Goal: Check status: Check status

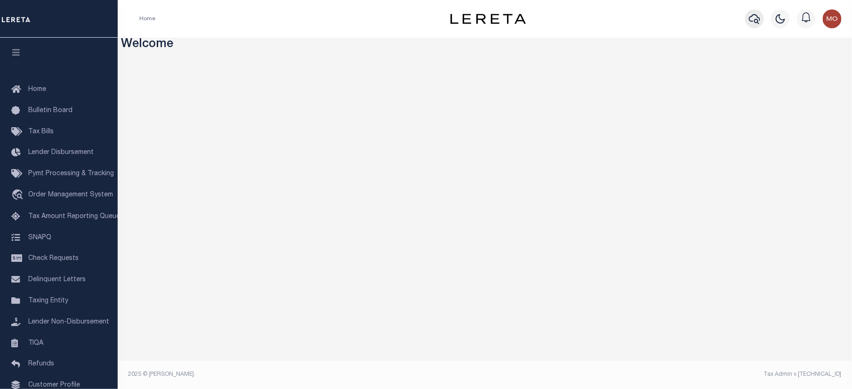
click at [753, 14] on icon "button" at bounding box center [754, 18] width 11 height 11
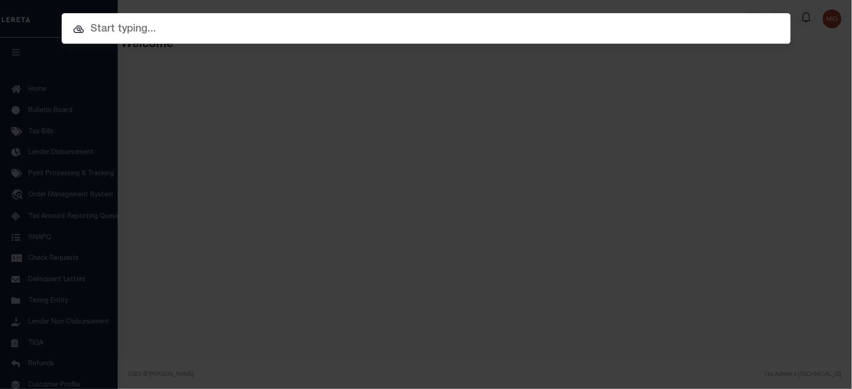
click at [150, 34] on input "text" at bounding box center [426, 29] width 729 height 16
paste input "68182808"
type input "68182808"
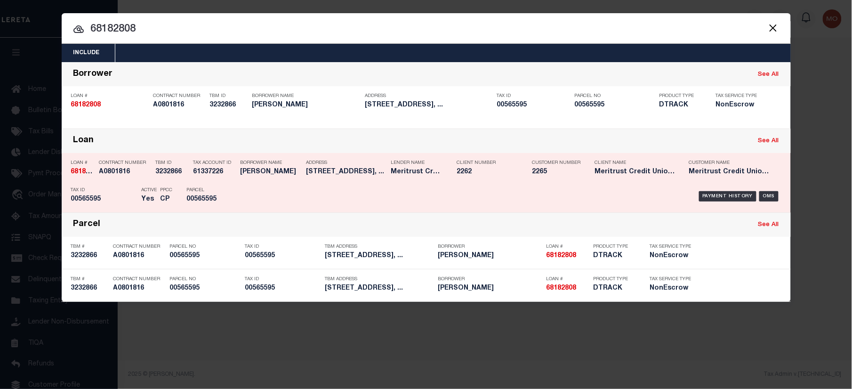
click at [203, 197] on h5 "00565595" at bounding box center [208, 199] width 42 height 8
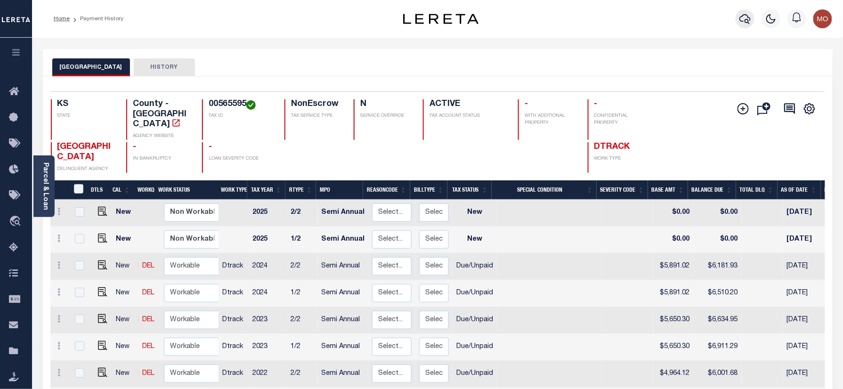
click at [746, 18] on icon "button" at bounding box center [744, 18] width 11 height 11
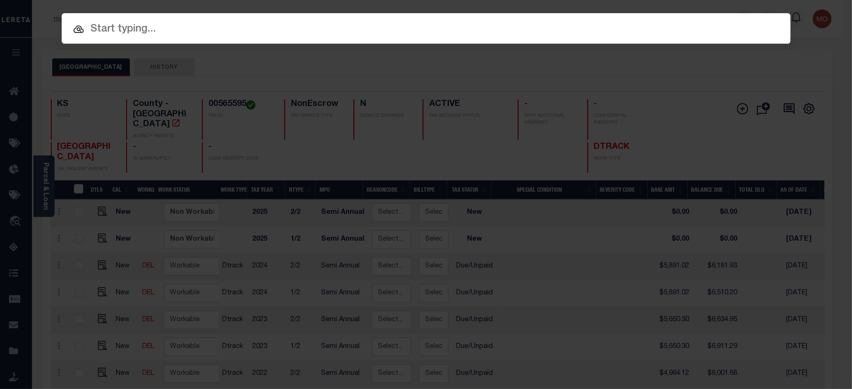
click at [122, 27] on input "text" at bounding box center [426, 29] width 729 height 16
paste input "FTF_35459_61213"
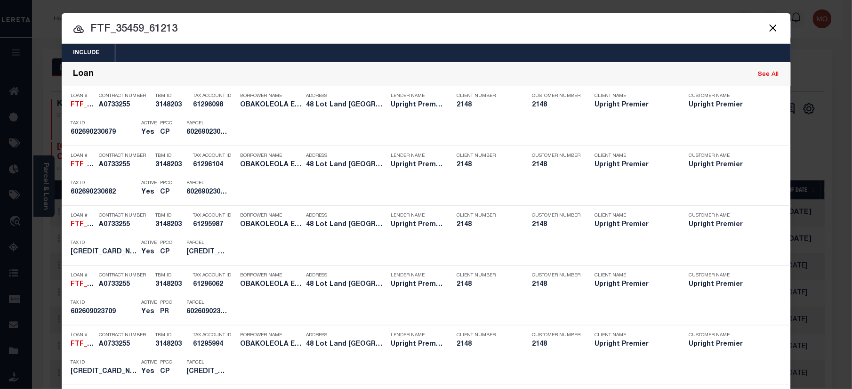
type input "FTF_35459_61213"
click at [188, 31] on input "FTF_35459_61213" at bounding box center [426, 29] width 729 height 16
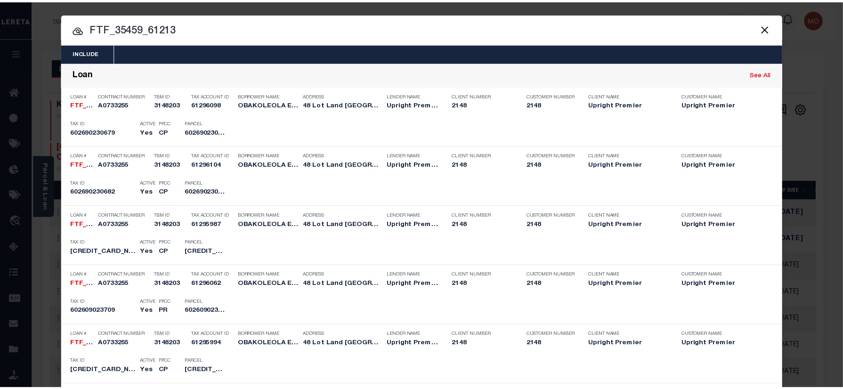
scroll to position [1433, 0]
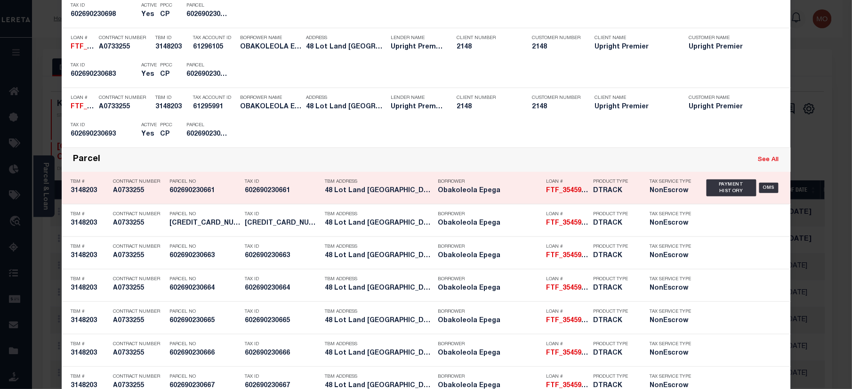
click at [200, 185] on p "Parcel No" at bounding box center [205, 182] width 71 height 6
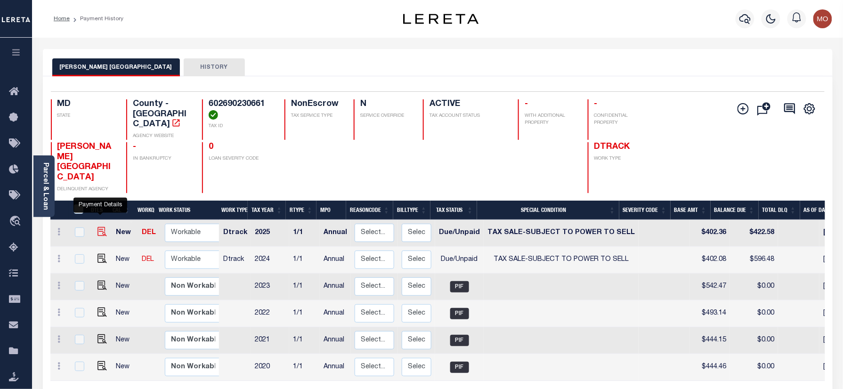
click at [98, 227] on img "" at bounding box center [101, 231] width 9 height 9
checkbox input "true"
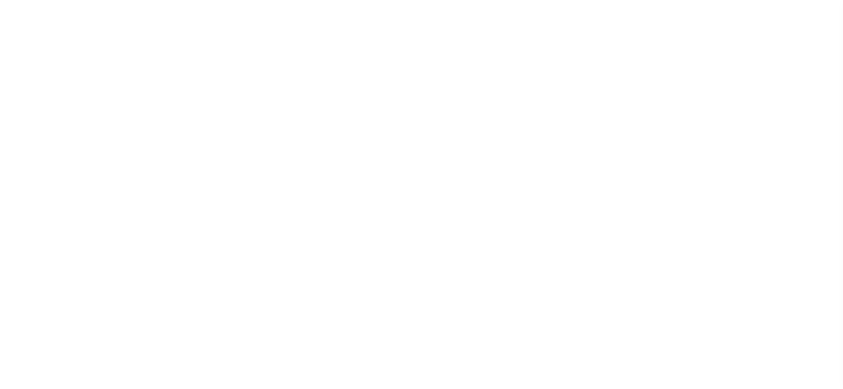
select select "DUE"
select select "29"
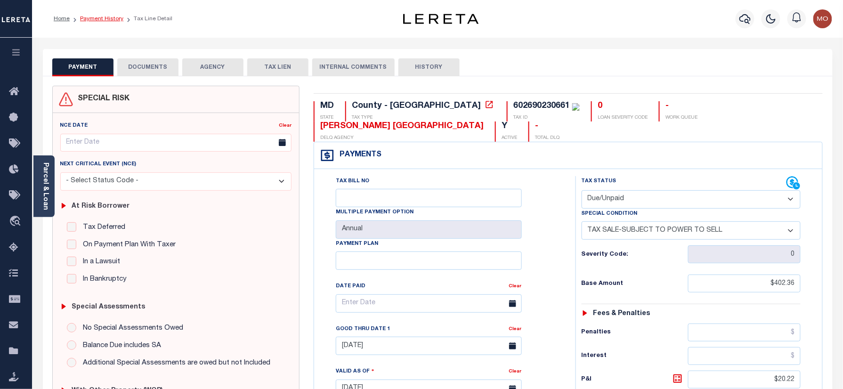
click at [96, 17] on link "Payment History" at bounding box center [101, 19] width 43 height 6
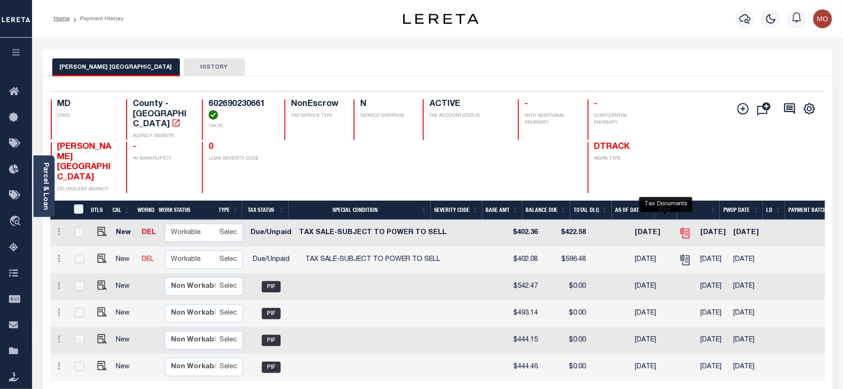
click at [679, 227] on icon "" at bounding box center [685, 233] width 12 height 12
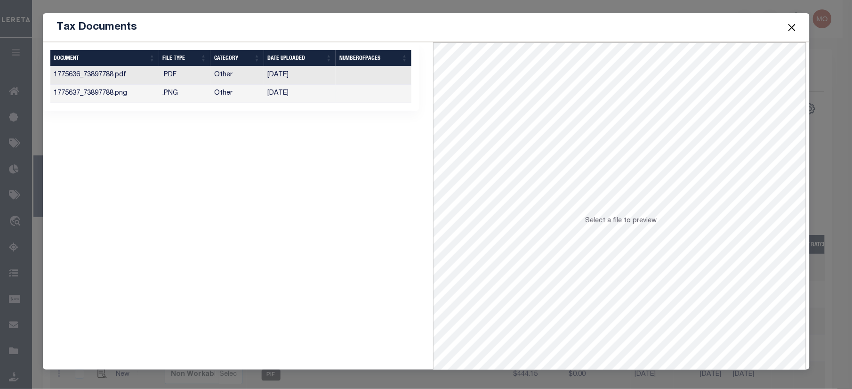
click at [213, 93] on td "Other" at bounding box center [237, 94] width 54 height 18
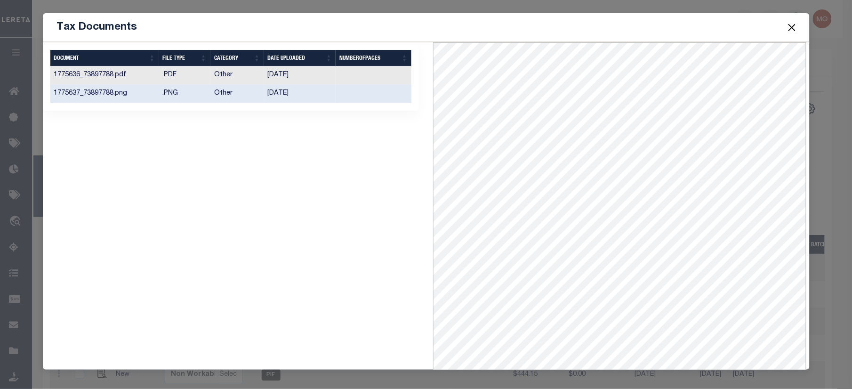
click at [792, 26] on button "Close" at bounding box center [792, 27] width 12 height 12
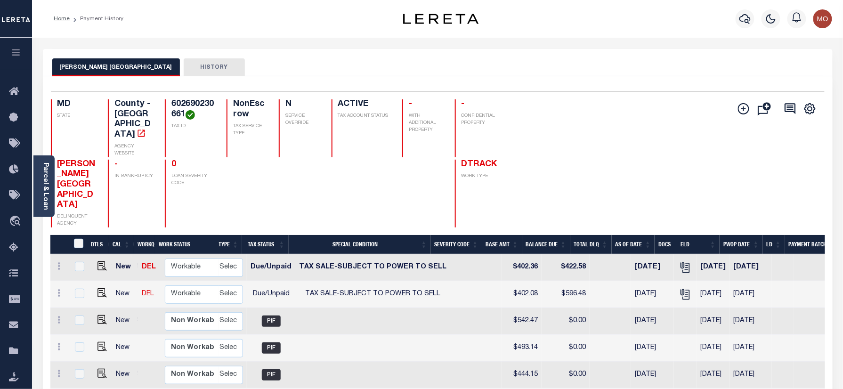
click at [528, 187] on div "Add Installment Line Bad Parcel Fees" at bounding box center [630, 163] width 387 height 128
click at [279, 194] on div at bounding box center [299, 194] width 41 height 68
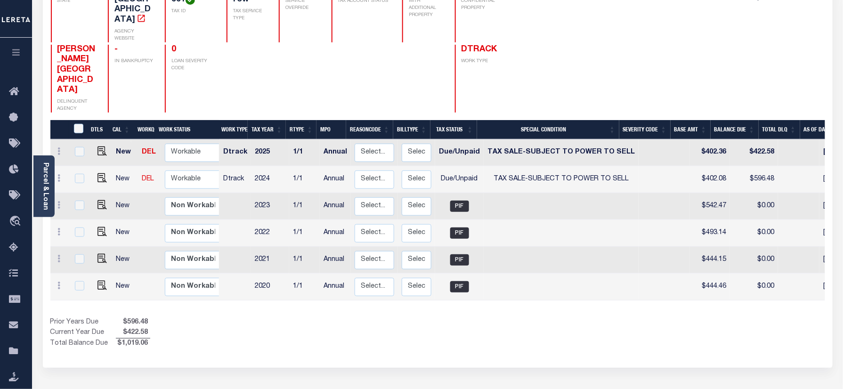
scroll to position [6, 0]
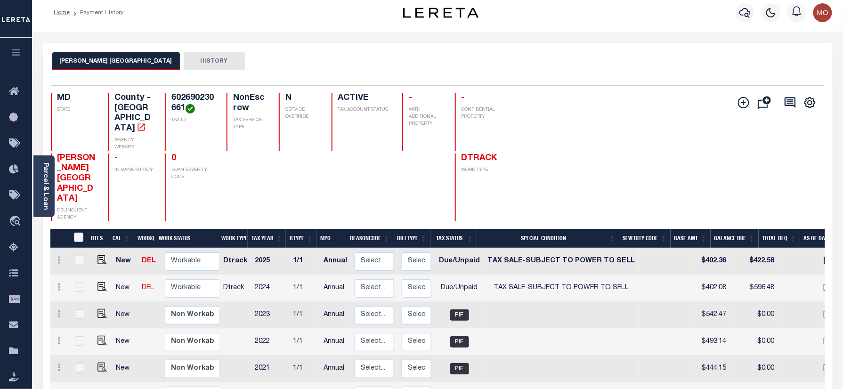
click at [475, 185] on div "Add Installment Line Bad Parcel Fees" at bounding box center [630, 157] width 387 height 128
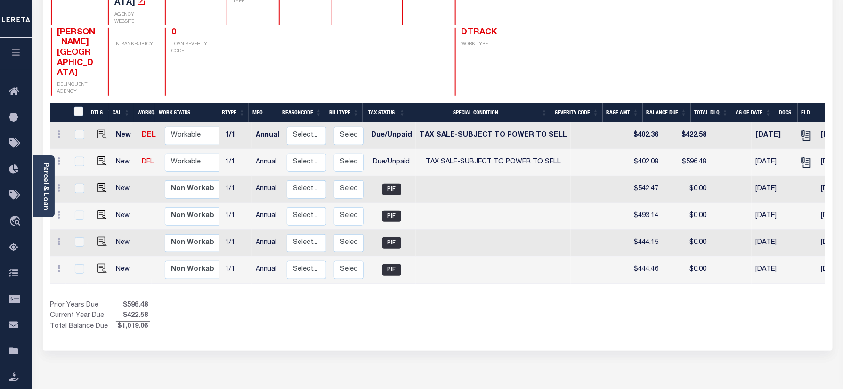
scroll to position [0, 0]
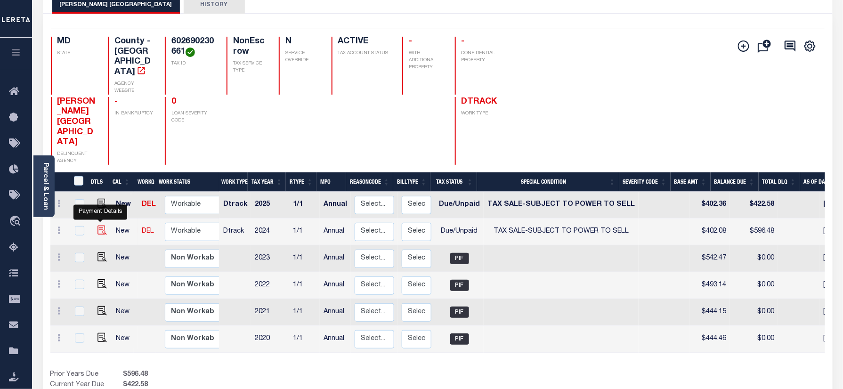
click at [99, 226] on img "" at bounding box center [101, 230] width 9 height 9
checkbox input "true"
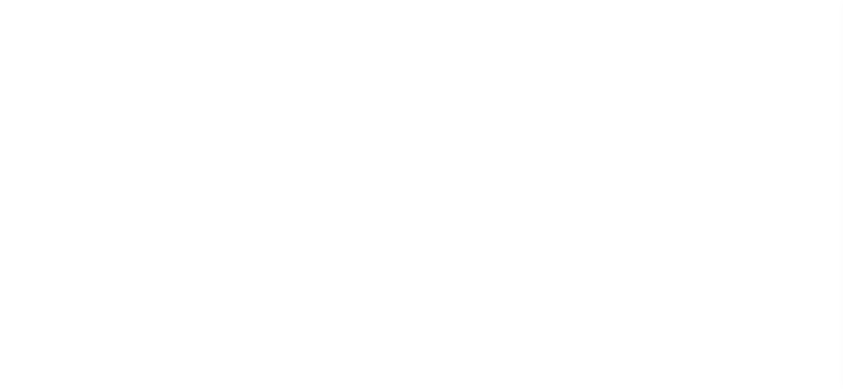
select select "DUE"
select select "29"
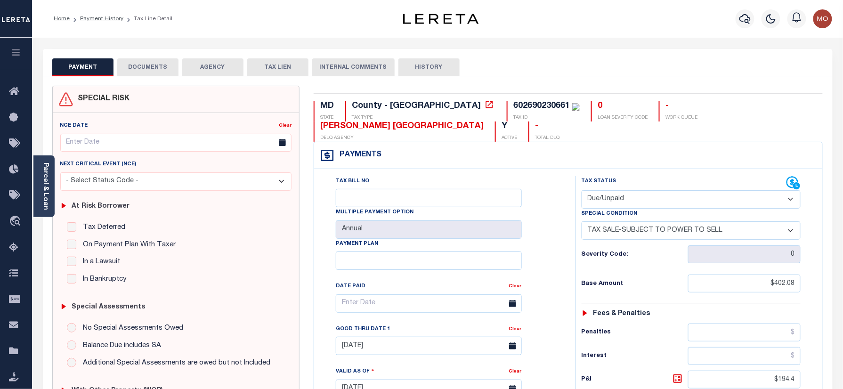
click at [626, 238] on select "-- Select Special Condition -- 3RD PARTY TAX LIEN AGENCY TAX LIEN (A.K.A Inside…" at bounding box center [690, 230] width 219 height 18
click at [565, 213] on div "Tax Bill No Multiple Payment Option Annual Payment Plan" at bounding box center [442, 384] width 252 height 416
click at [149, 64] on button "DOCUMENTS" at bounding box center [147, 67] width 61 height 18
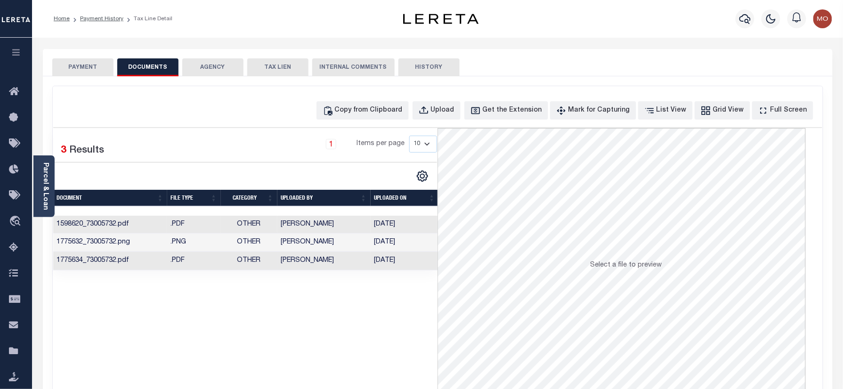
click at [283, 267] on td "[PERSON_NAME]" at bounding box center [323, 261] width 93 height 18
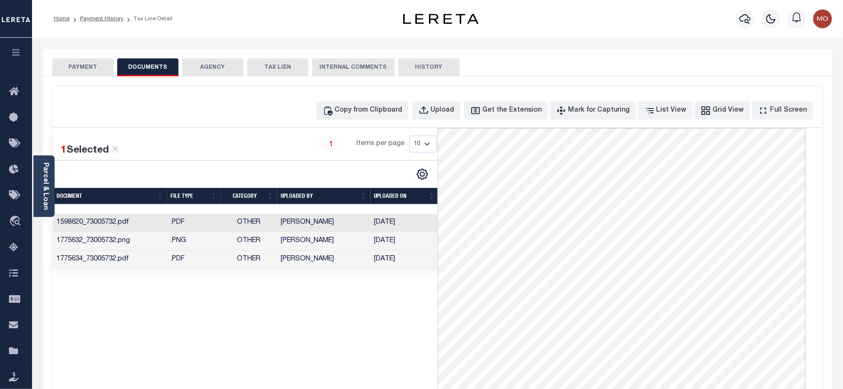
click at [92, 71] on button "PAYMENT" at bounding box center [82, 67] width 61 height 18
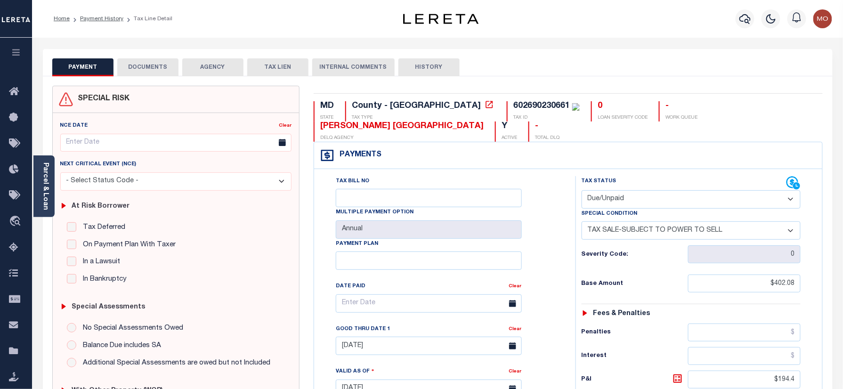
click at [86, 14] on ol "Home Payment History Tax Line Detail" at bounding box center [113, 19] width 134 height 20
click at [87, 16] on link "Payment History" at bounding box center [101, 19] width 43 height 6
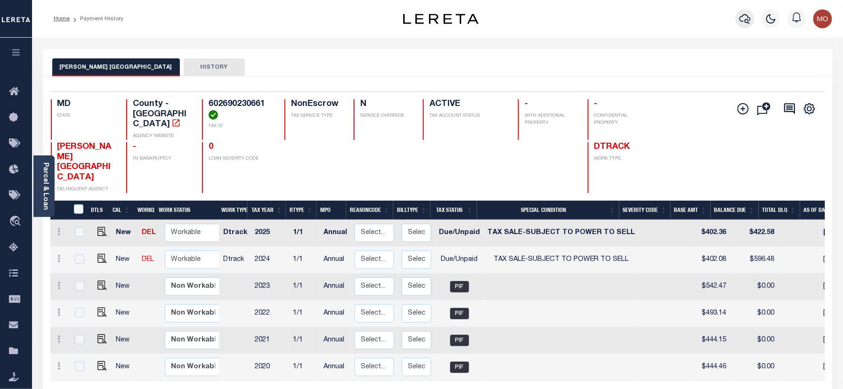
click at [740, 16] on icon "button" at bounding box center [744, 18] width 11 height 11
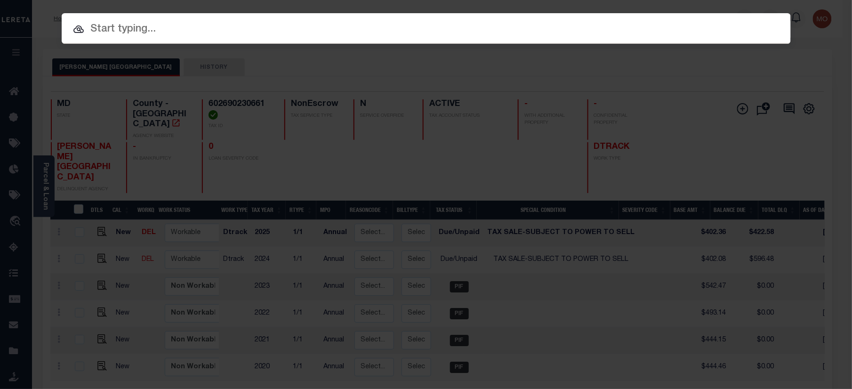
click at [156, 34] on input "text" at bounding box center [426, 29] width 729 height 16
paste input "6928552030"
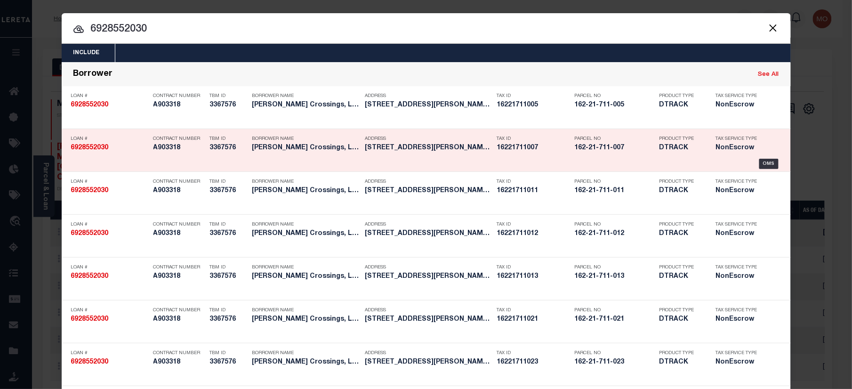
type input "6928552030"
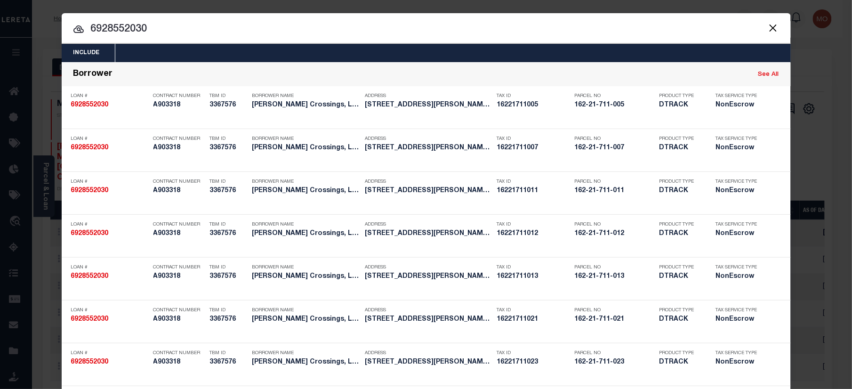
click at [158, 27] on input "6928552030" at bounding box center [426, 29] width 729 height 16
click at [767, 25] on button "Close" at bounding box center [773, 28] width 12 height 12
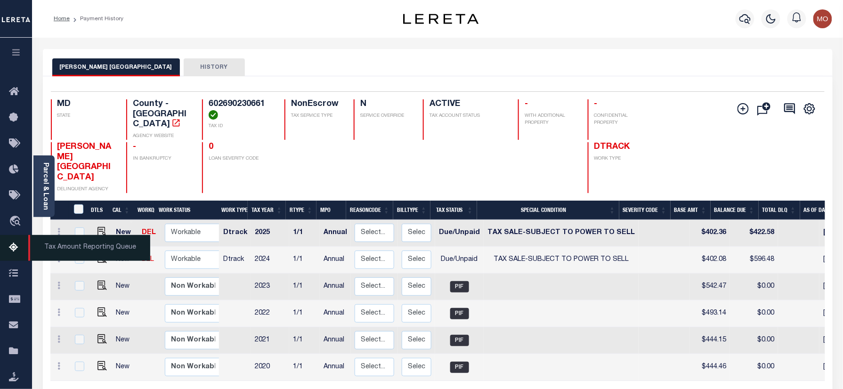
click at [12, 253] on icon at bounding box center [16, 248] width 15 height 12
